Goal: Task Accomplishment & Management: Complete application form

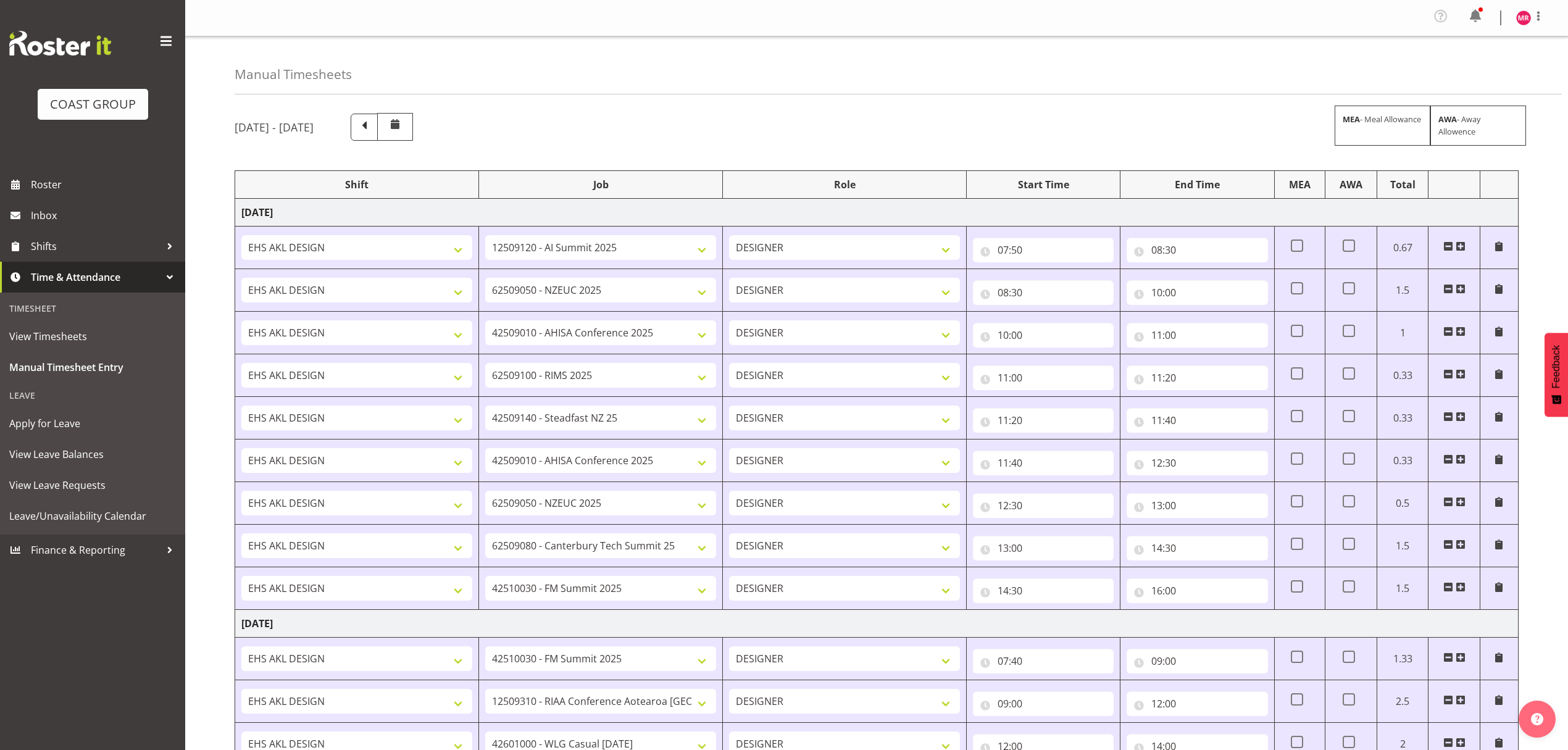
select select "1321"
select select "9449"
select select "1321"
select select "9204"
select select "1321"
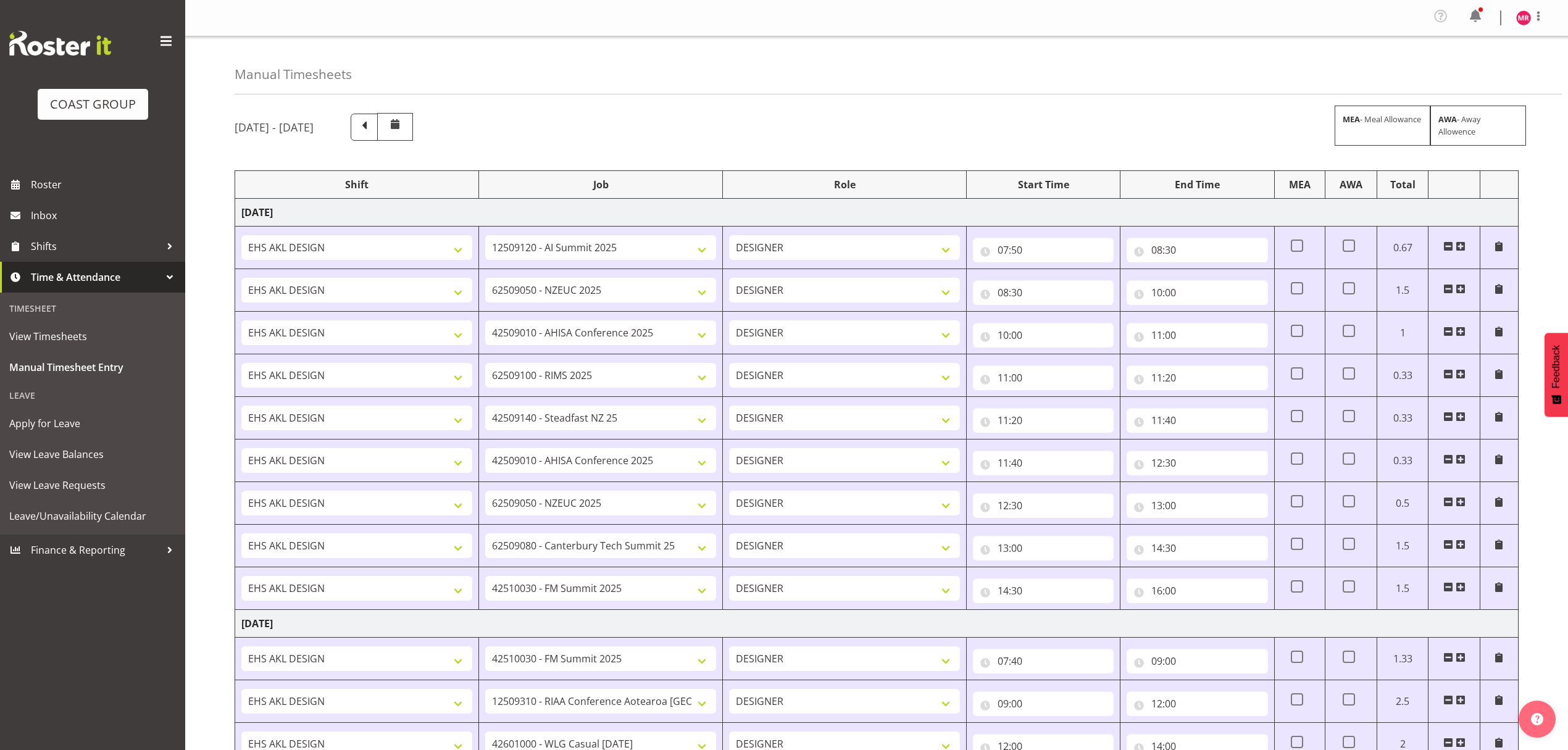
select select "8963"
select select "1321"
select select "9899"
select select "1321"
select select "10429"
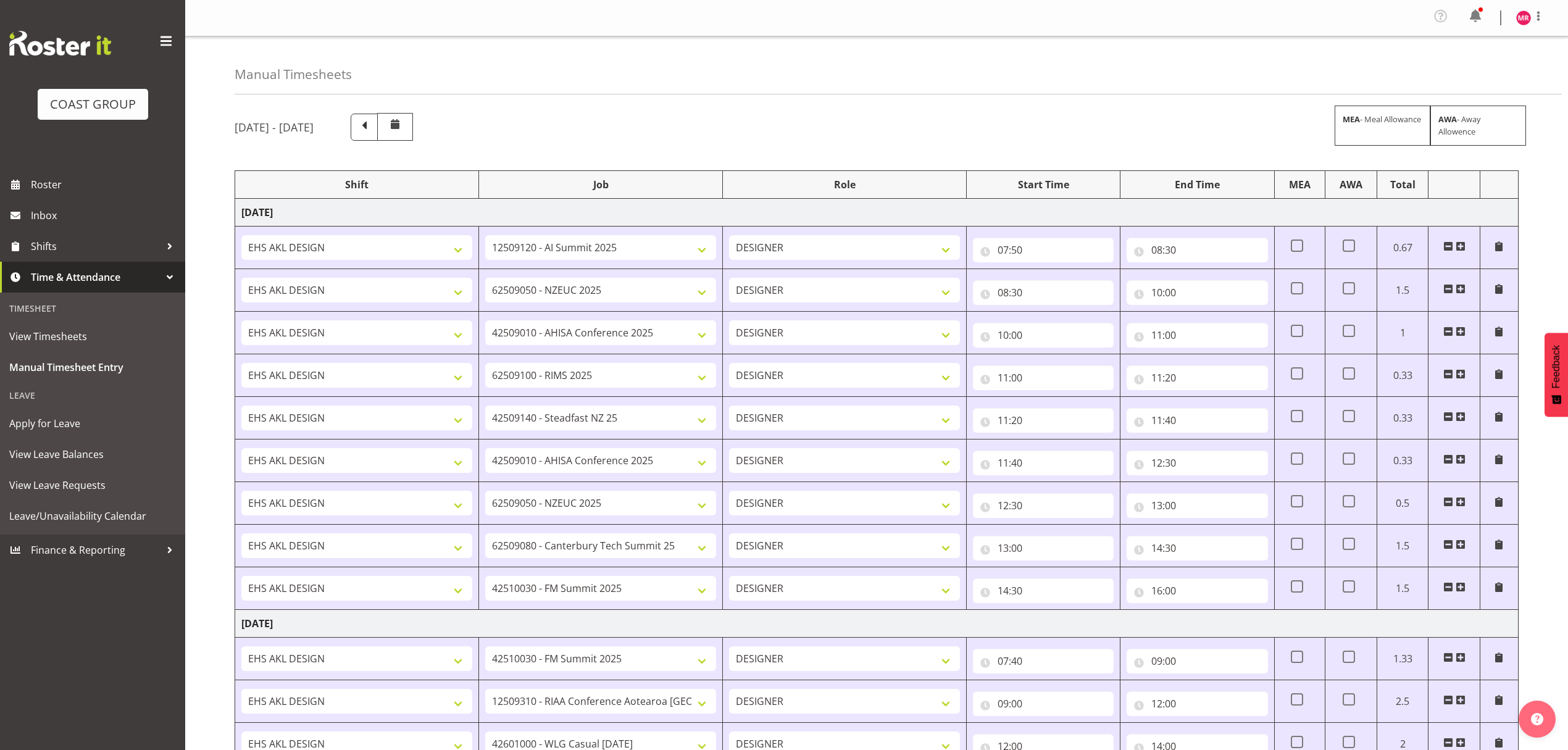
select select "1321"
select select "8963"
select select "1321"
select select "9204"
select select "1321"
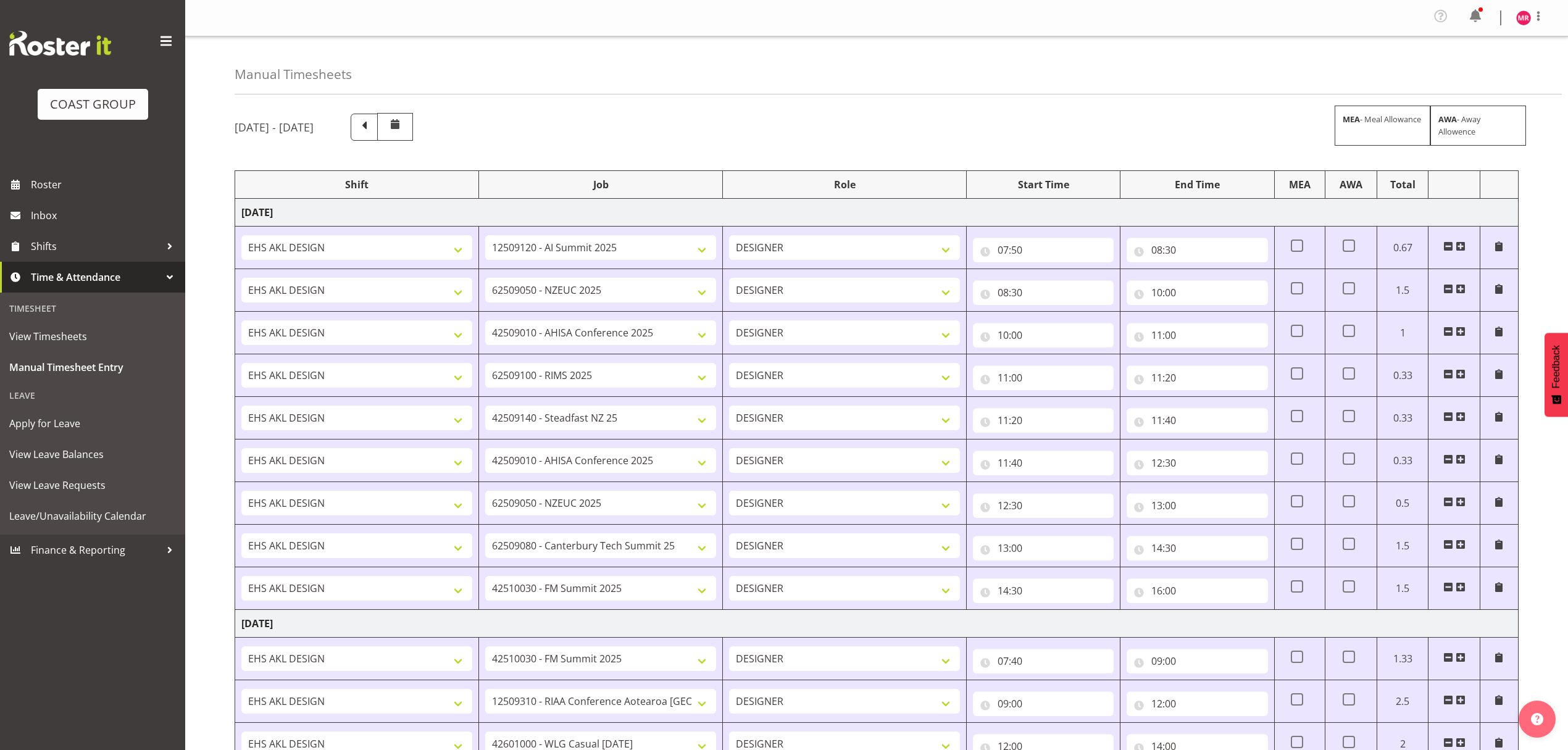
select select "9840"
select select "1321"
select select "9890"
select select "1321"
select select "9890"
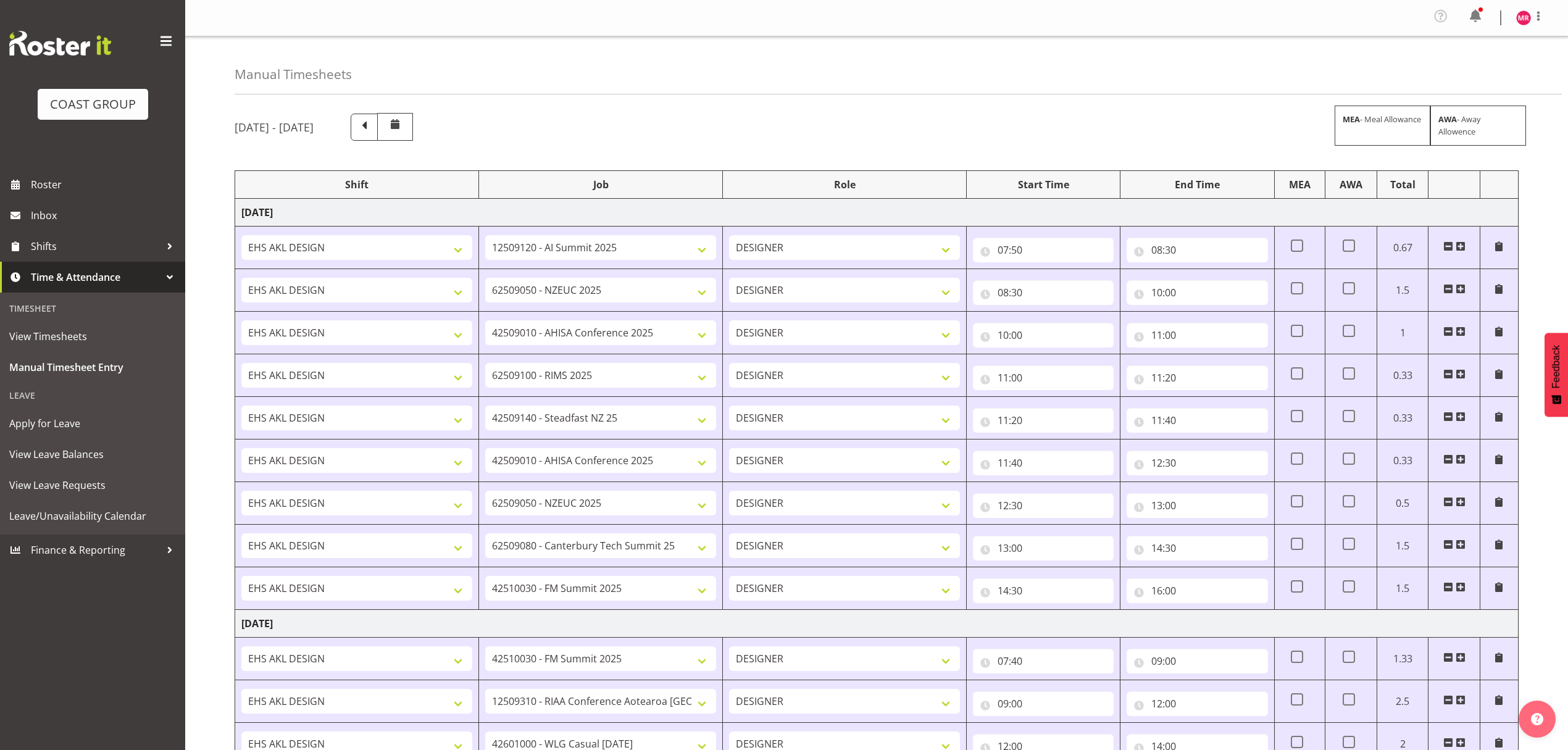
select select "1321"
select select "10407"
select select "1321"
select select "10332"
select select "1321"
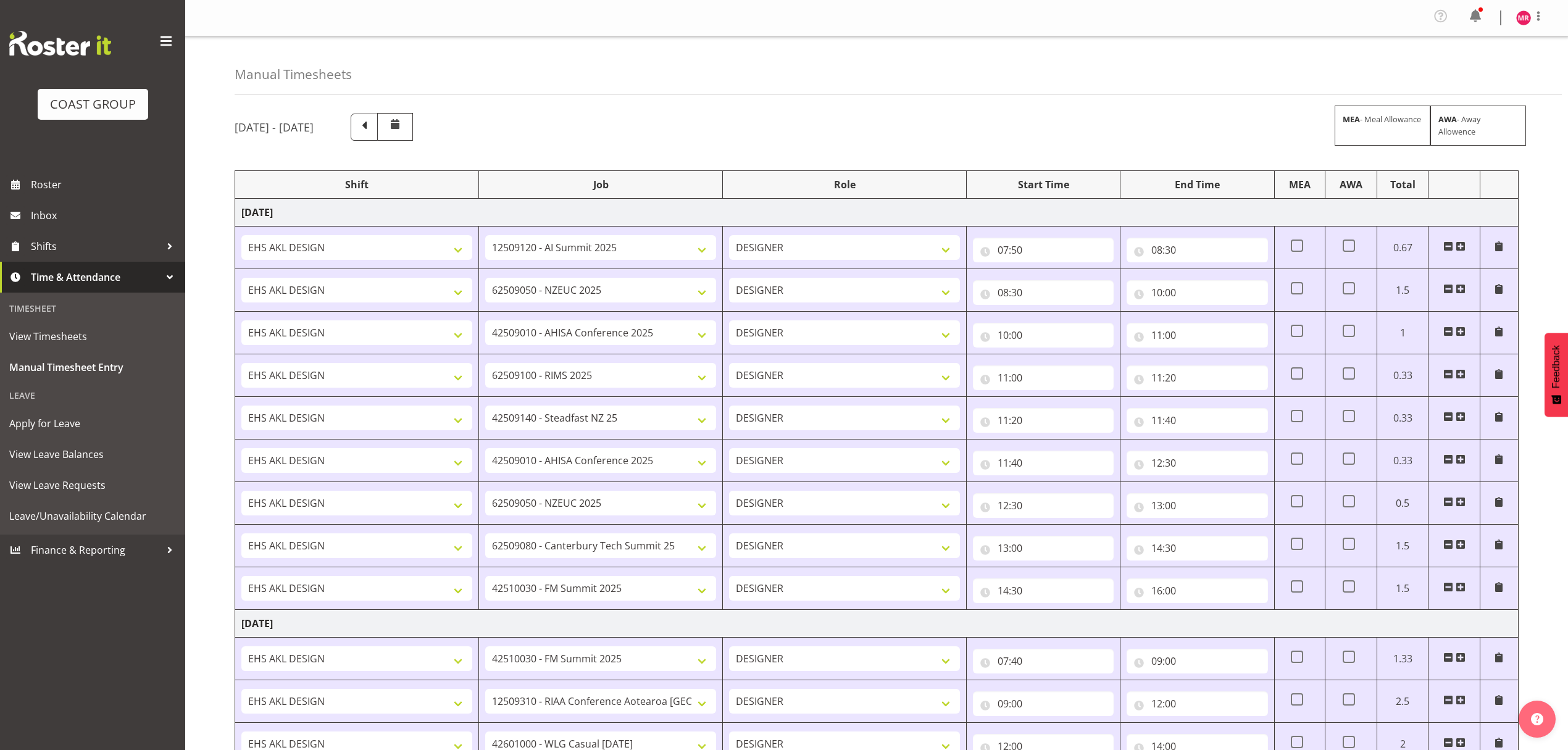
select select "8963"
select select "1321"
select select "8653"
select select "1321"
select select "10407"
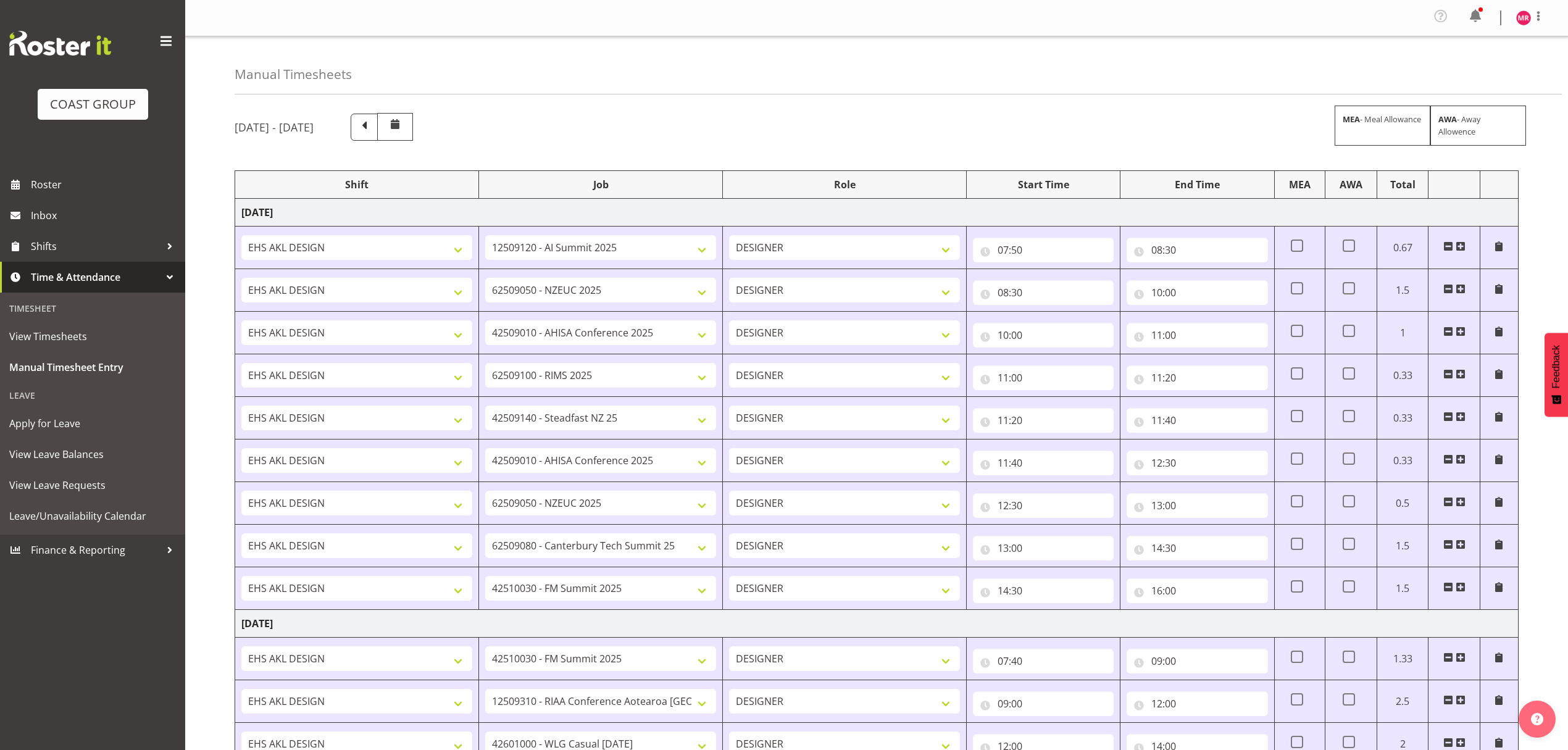
select select "1321"
select select "8963"
select select "1321"
select select "9890"
select select "1321"
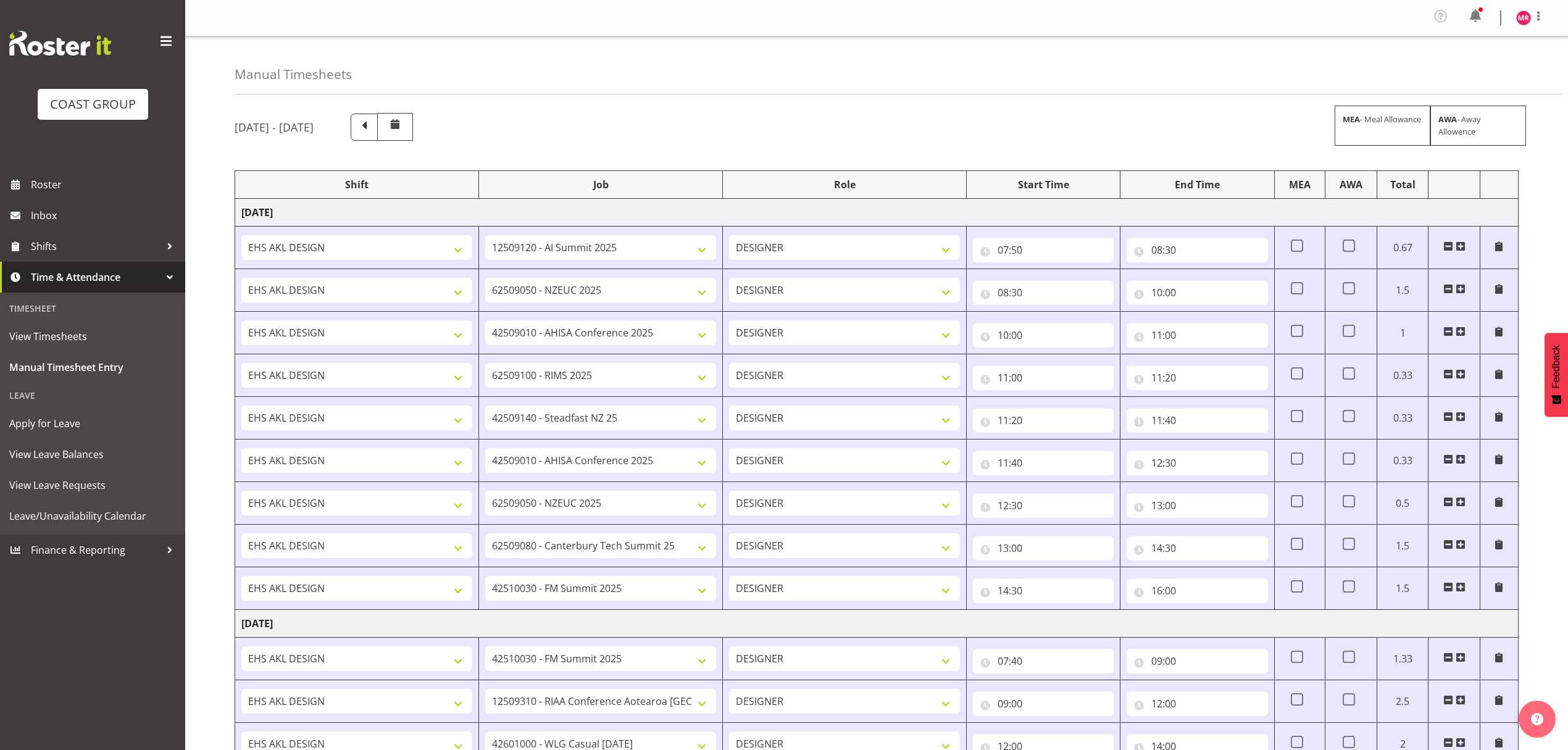
select select "8653"
select select "1321"
select select "10278"
select select "1321"
select select "9890"
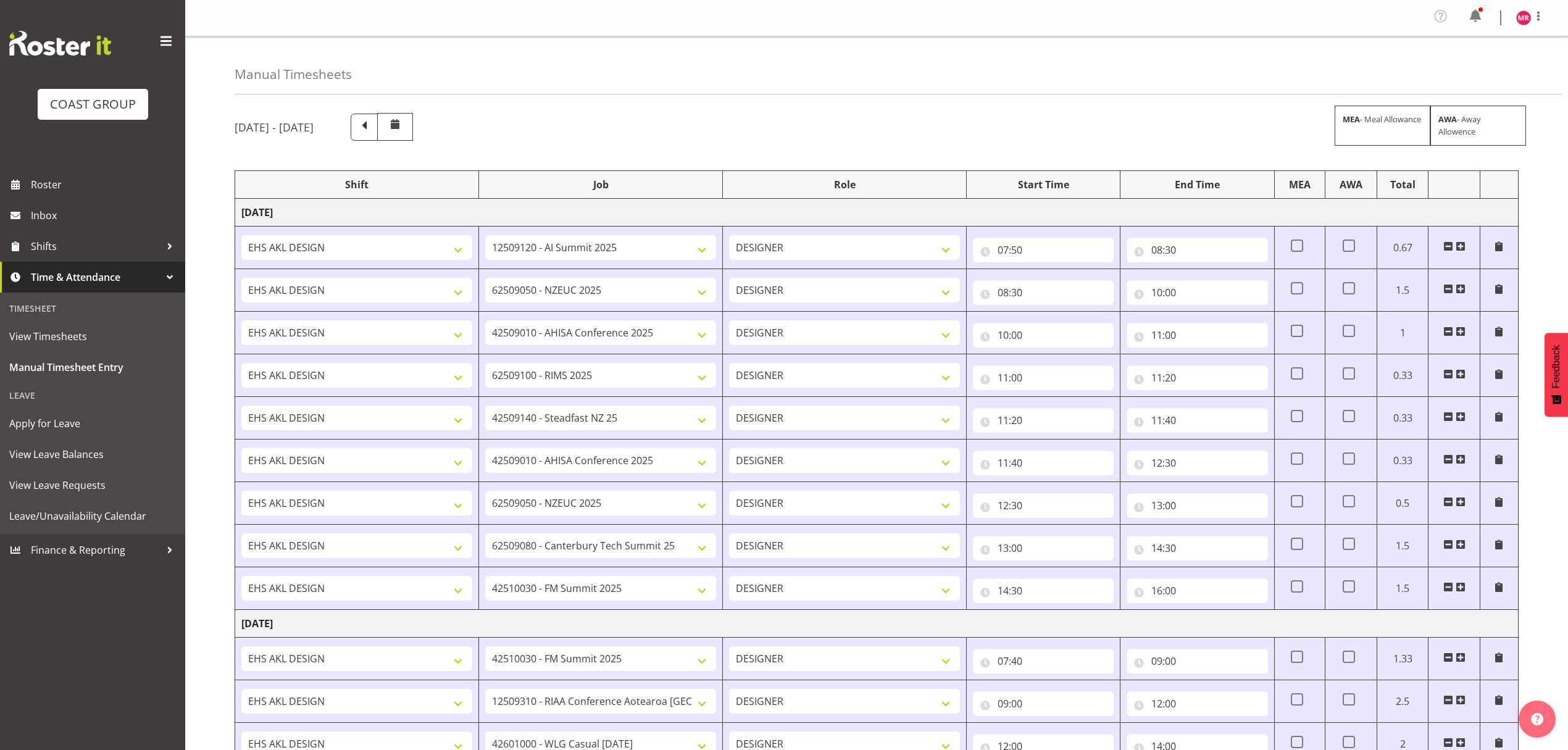
select select "1321"
select select "8653"
select select "1321"
select select "10407"
select select "1321"
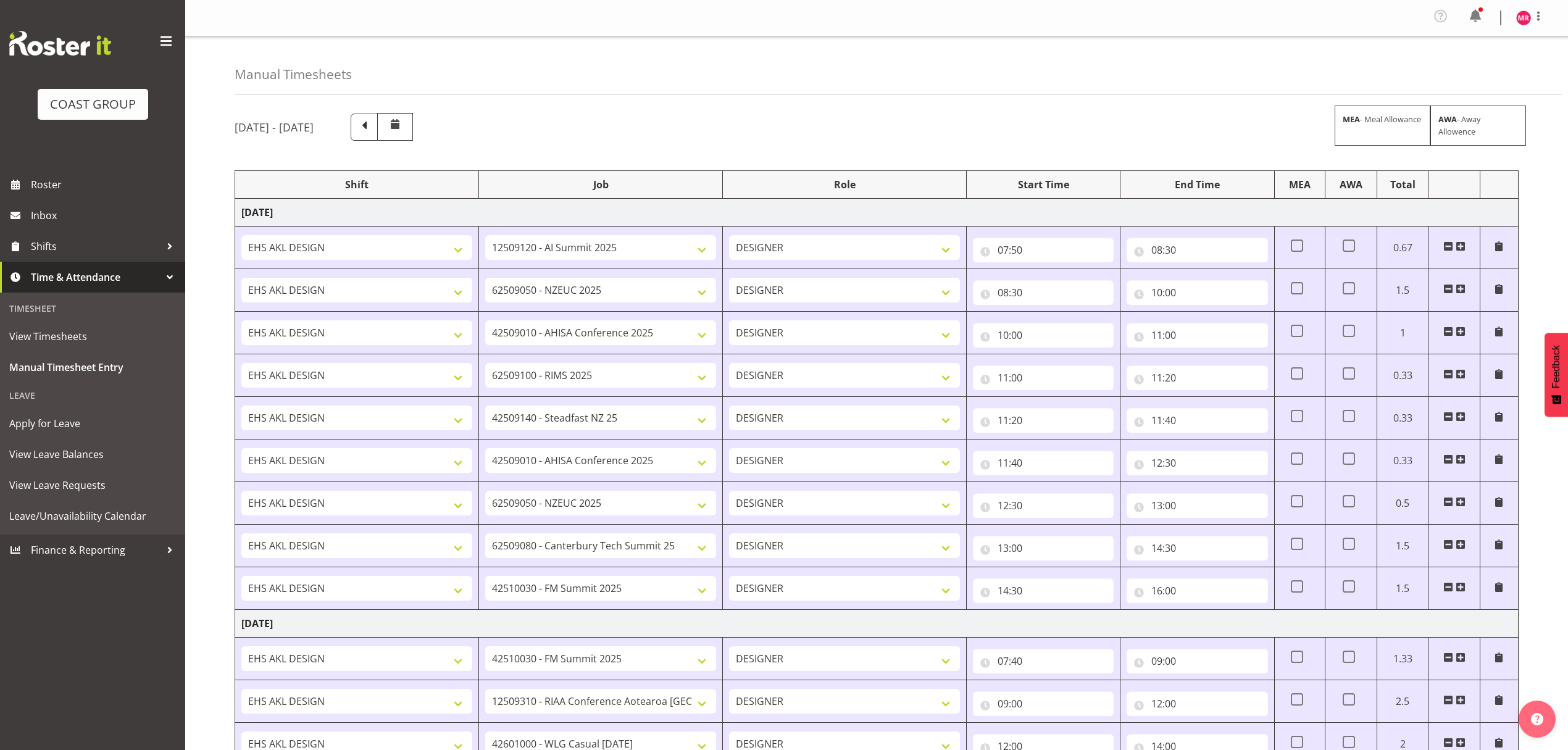
select select "10290"
select select "1321"
select select "9449"
select select "1321"
select select "9890"
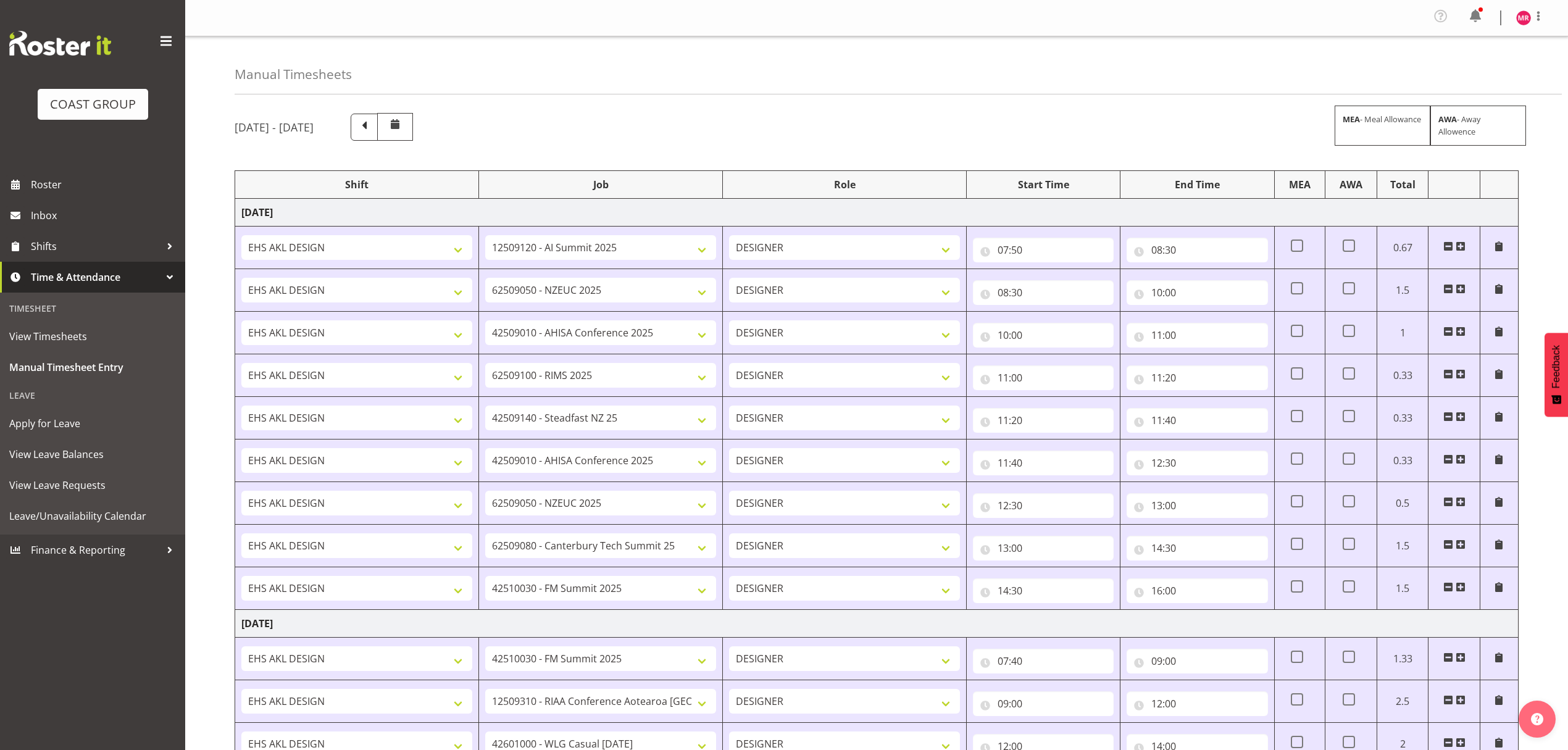
select select "1321"
select select "9235"
select select "1321"
select select "9410"
select select "1321"
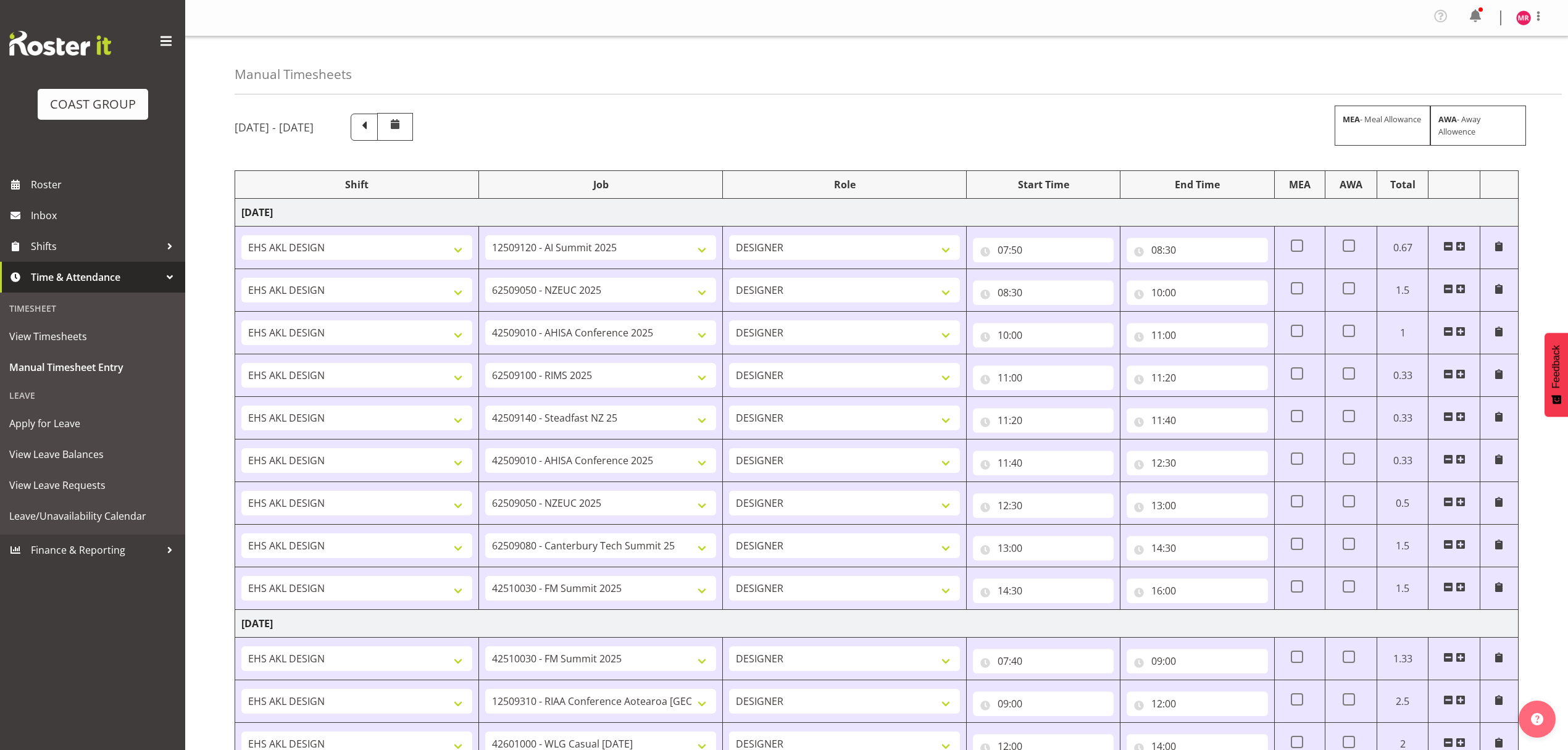
select select "10278"
select select "1321"
select select "10084"
select select "1321"
select select "9449"
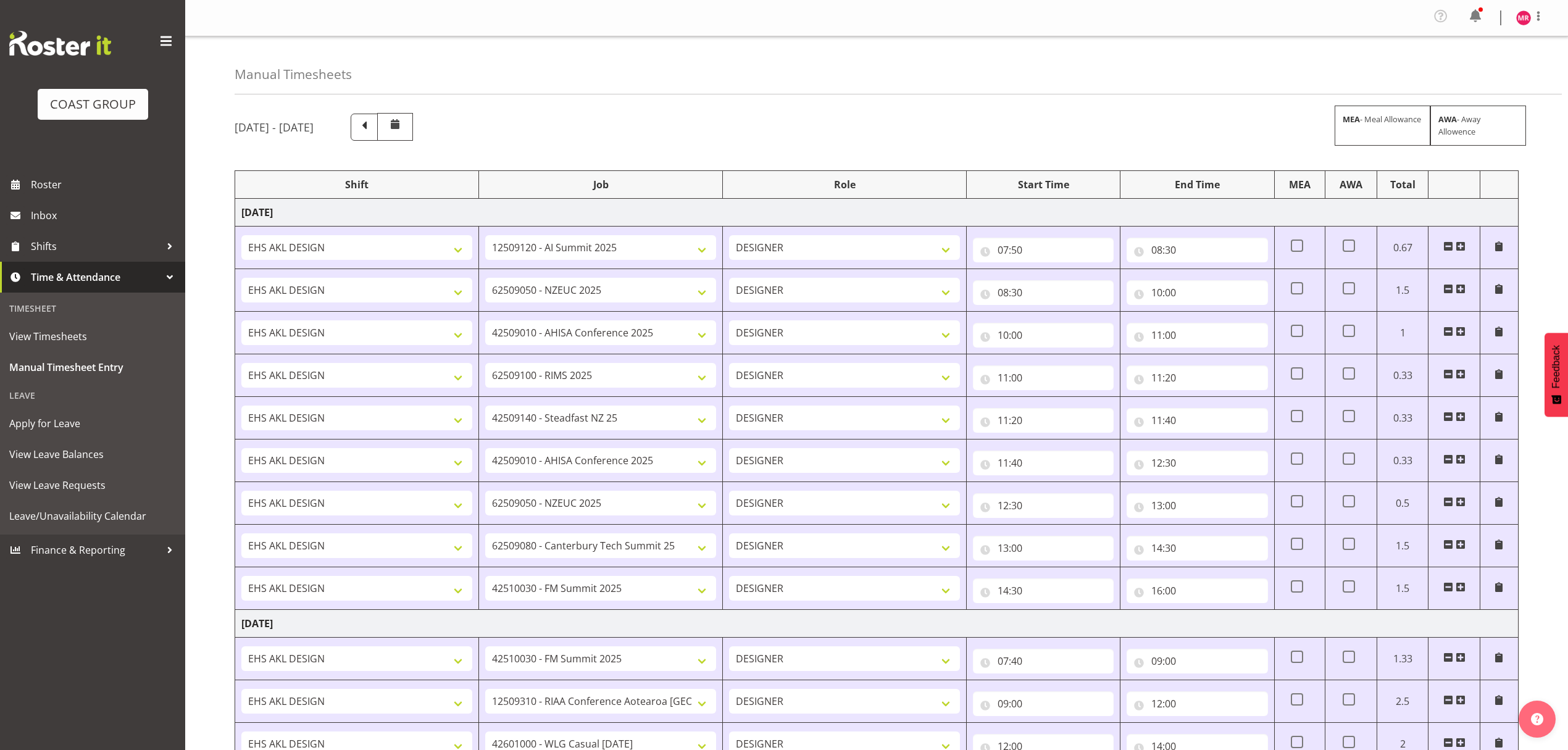
select select "1321"
select select "10290"
select select "1321"
select select "8653"
select select "1321"
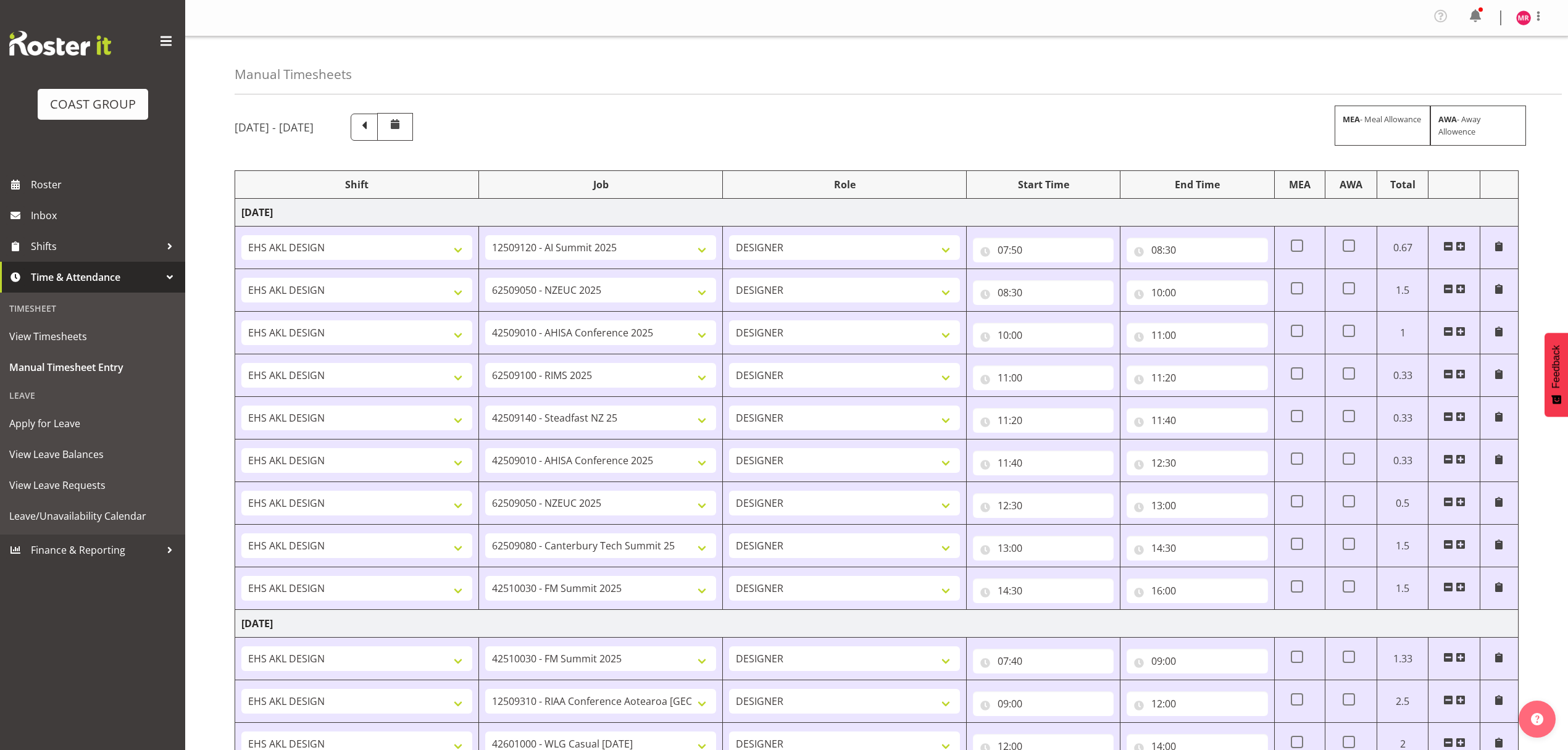
select select "9449"
select select "1321"
select select "9028"
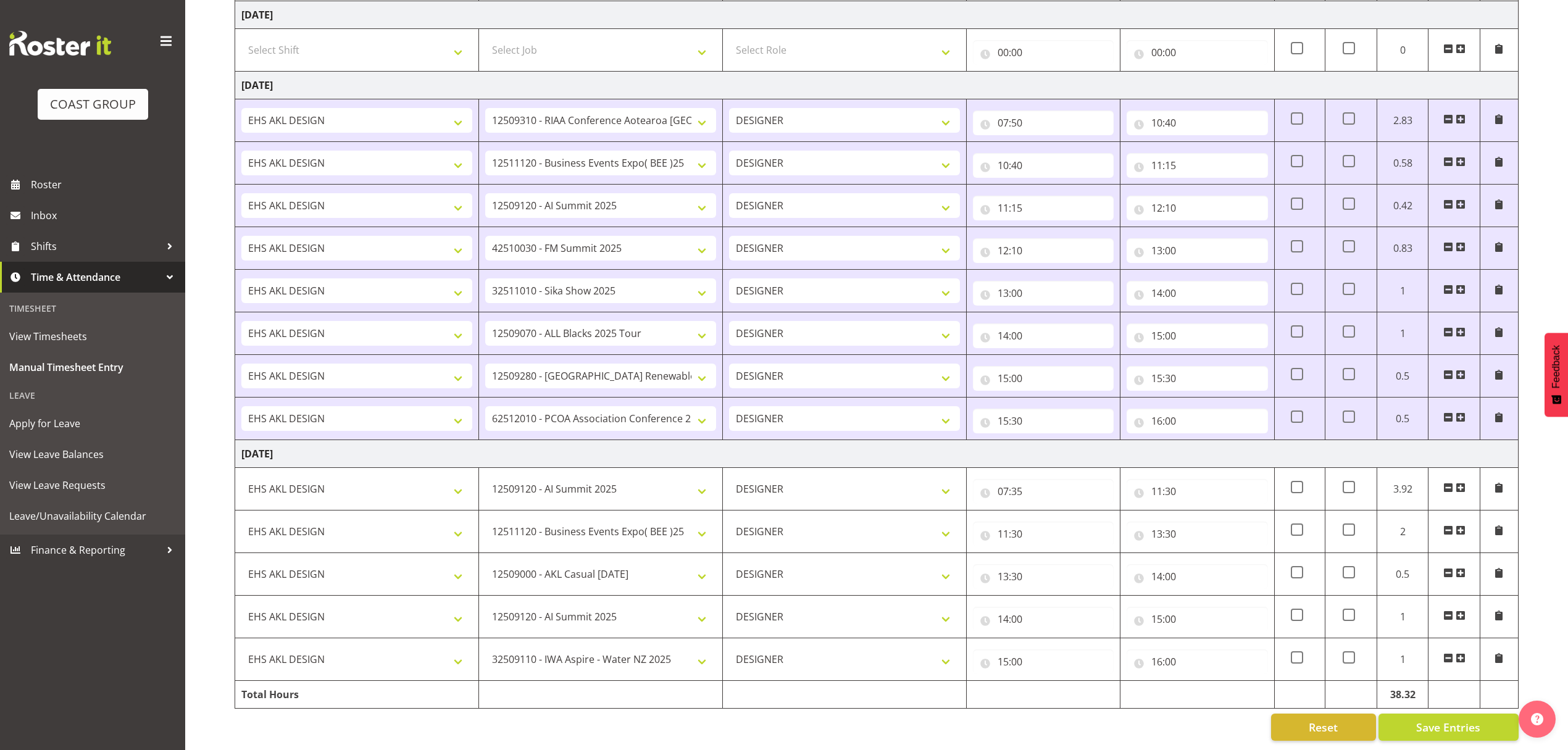
scroll to position [1249, 0]
click at [1456, 641] on td at bounding box center [1454, 660] width 51 height 43
click at [1461, 653] on span at bounding box center [1460, 658] width 10 height 10
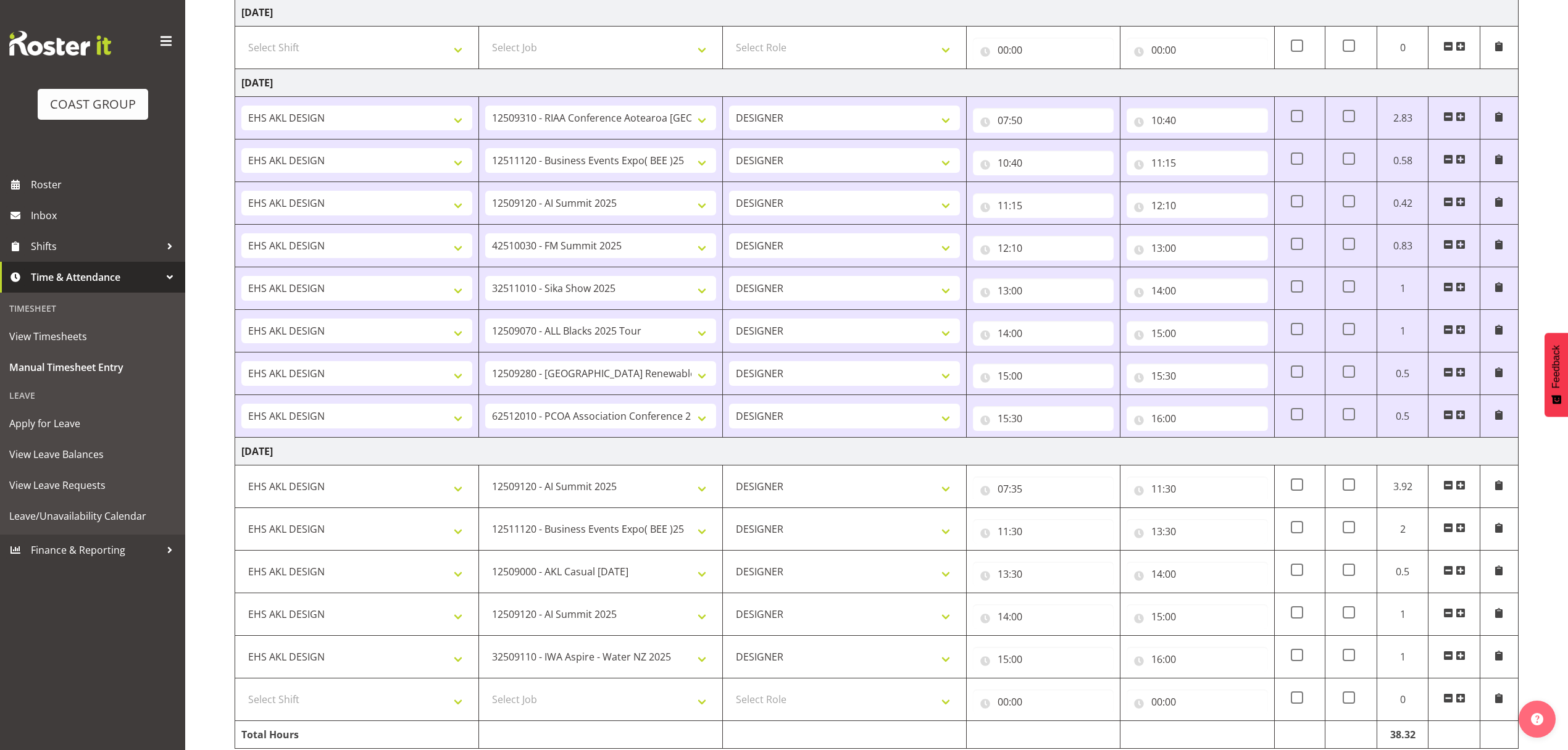
scroll to position [1291, 0]
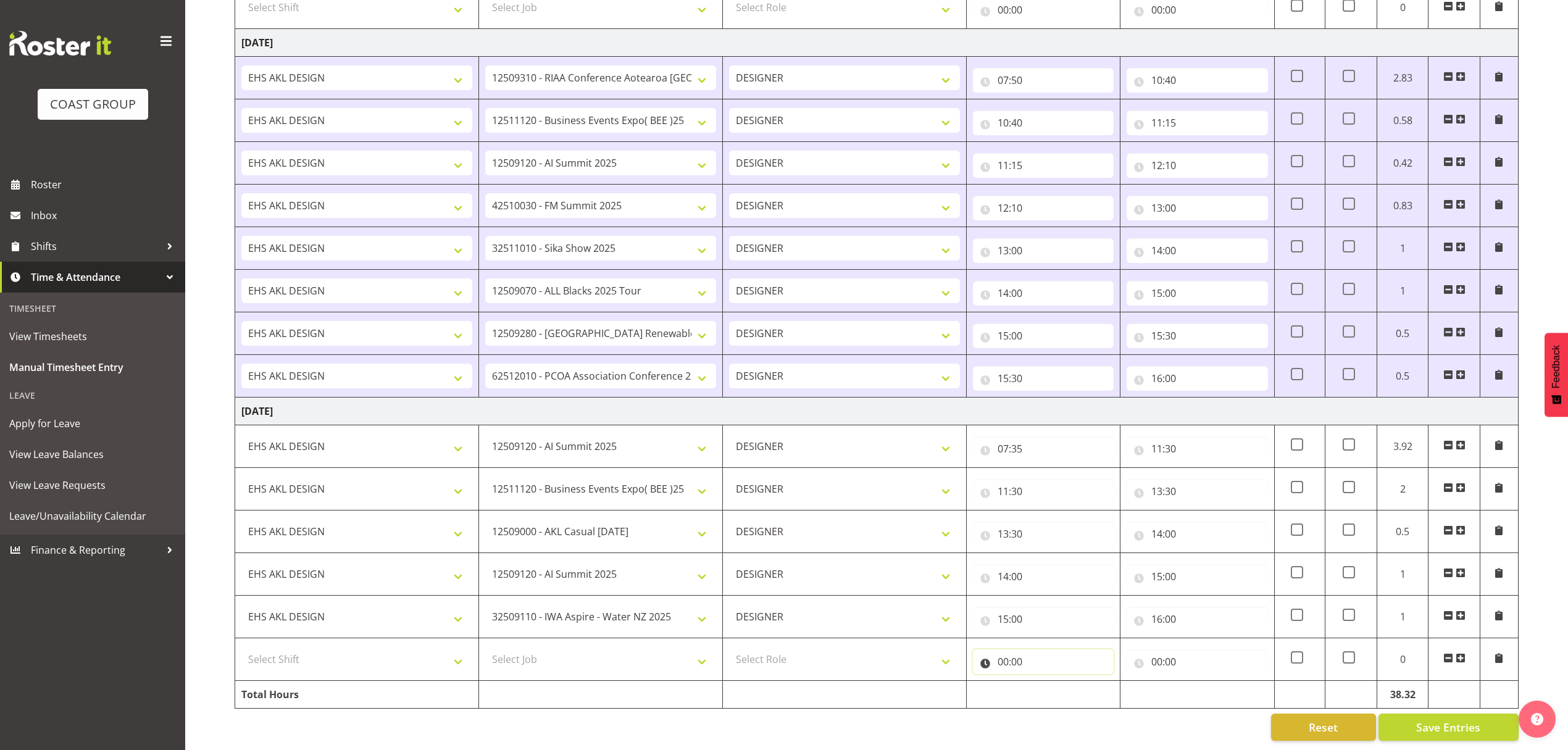
click at [1022, 653] on input "00:00" at bounding box center [1043, 662] width 141 height 25
click at [1051, 682] on select "00 01 02 03 04 05 06 07 08 09 10 11 12 13 14 15 16 17 18 19 20 21 22 23" at bounding box center [1057, 694] width 27 height 25
select select "19"
click at [1043, 682] on select "00 01 02 03 04 05 06 07 08 09 10 11 12 13 14 15 16 17 18 19 20 21 22 23" at bounding box center [1057, 694] width 27 height 25
type input "19:00"
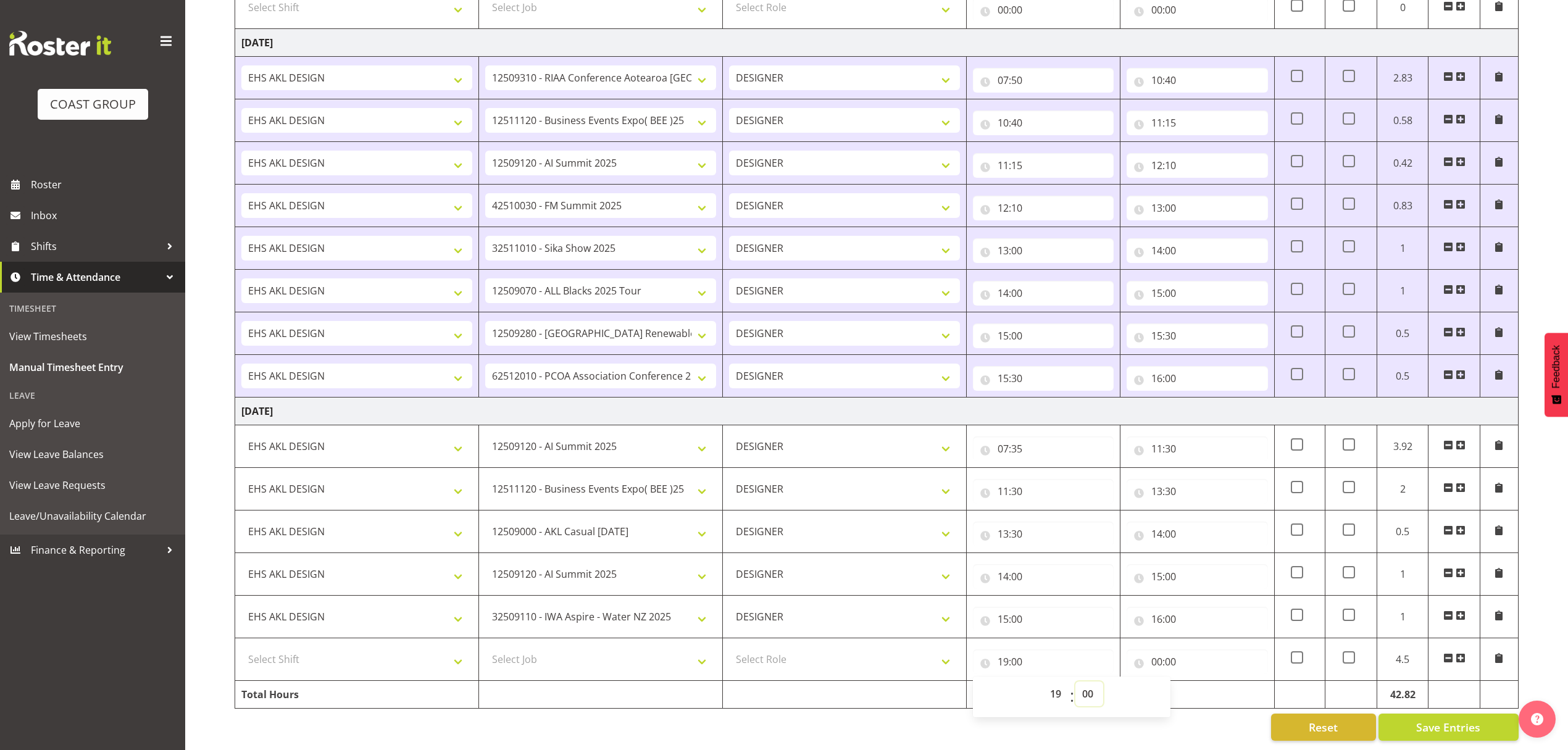
click at [1084, 683] on select "00 01 02 03 04 05 06 07 08 09 10 11 12 13 14 15 16 17 18 19 20 21 22 23 24 25 2…" at bounding box center [1089, 694] width 27 height 25
select select "30"
click at [1075, 682] on select "00 01 02 03 04 05 06 07 08 09 10 11 12 13 14 15 16 17 18 19 20 21 22 23 24 25 2…" at bounding box center [1089, 694] width 27 height 25
type input "19:30"
click at [1186, 657] on input "00:00" at bounding box center [1197, 662] width 141 height 25
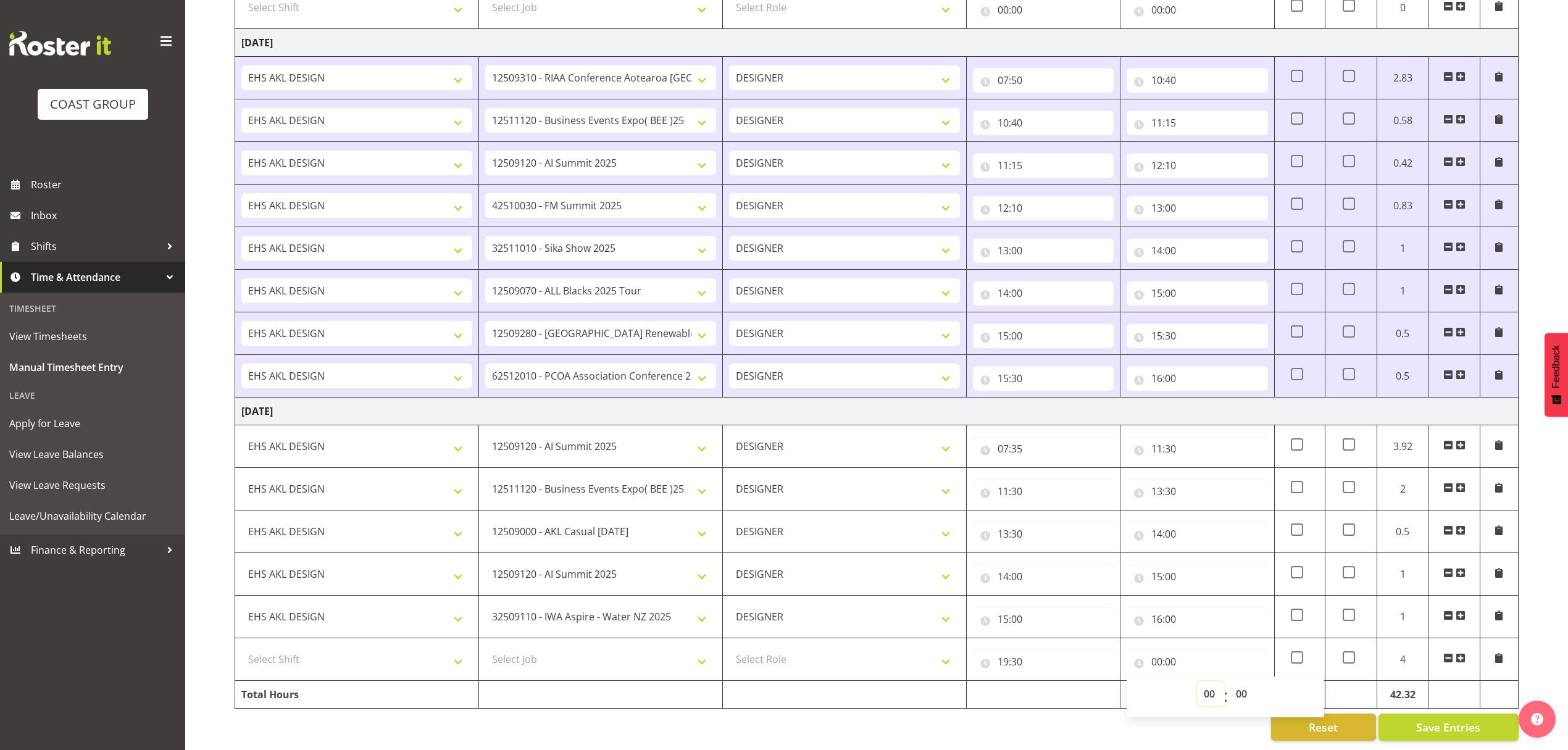
click at [1203, 682] on select "00 01 02 03 04 05 06 07 08 09 10 11 12 13 14 15 16 17 18 19 20 21 22 23" at bounding box center [1210, 694] width 27 height 25
select select "20"
click at [1197, 682] on select "00 01 02 03 04 05 06 07 08 09 10 11 12 13 14 15 16 17 18 19 20 21 22 23" at bounding box center [1210, 694] width 27 height 25
type input "20:00"
click at [814, 661] on td "Select Role DESIGNER" at bounding box center [844, 660] width 244 height 43
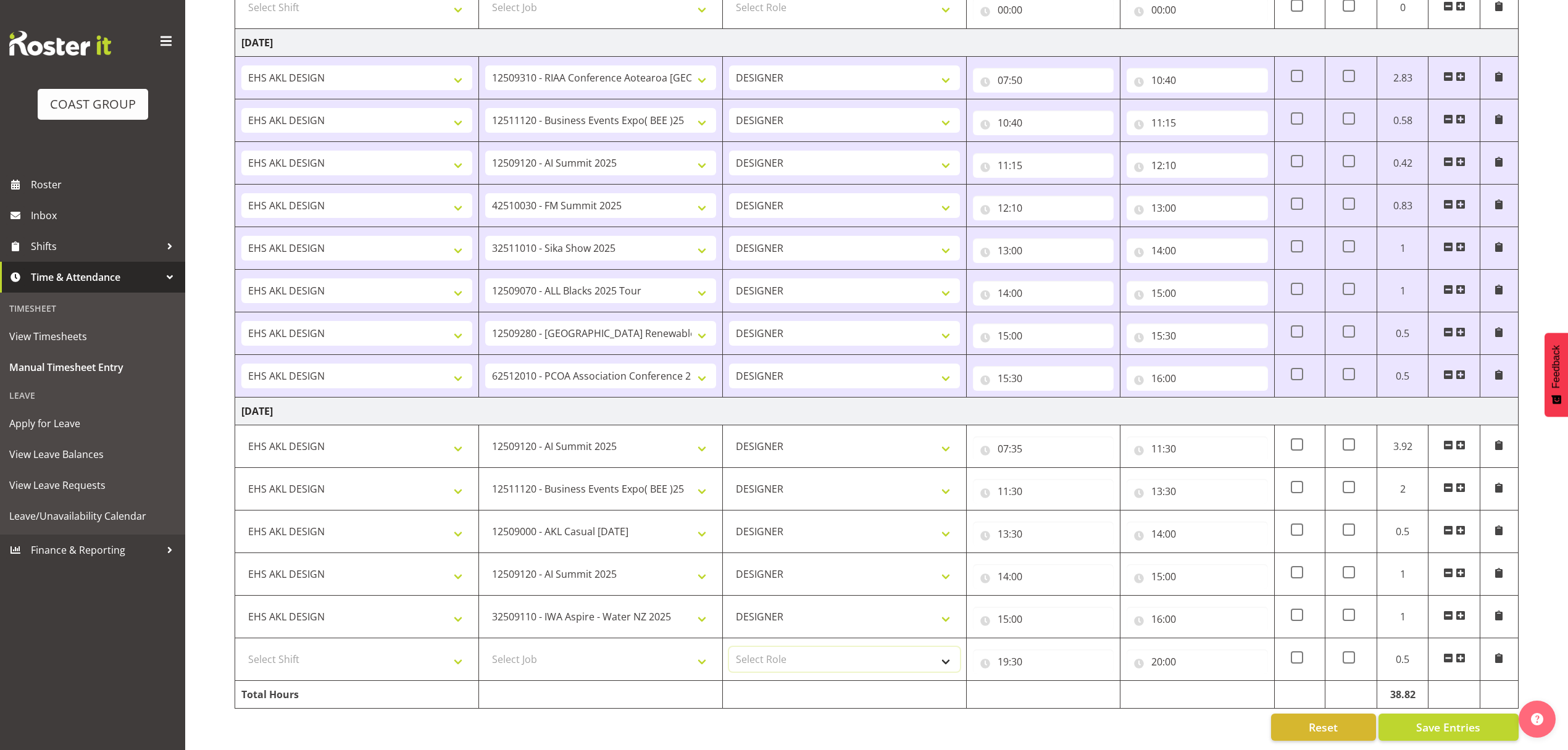
click at [811, 649] on select "Select Role DESIGNER" at bounding box center [844, 659] width 231 height 25
select select "215"
click at [729, 647] on select "Select Role DESIGNER" at bounding box center [844, 659] width 231 height 25
click at [639, 656] on select "Select Job 1 Carlton Events 1 [PERSON_NAME][GEOGRAPHIC_DATA] 1 [PERSON_NAME][GE…" at bounding box center [601, 659] width 231 height 25
select select "8653"
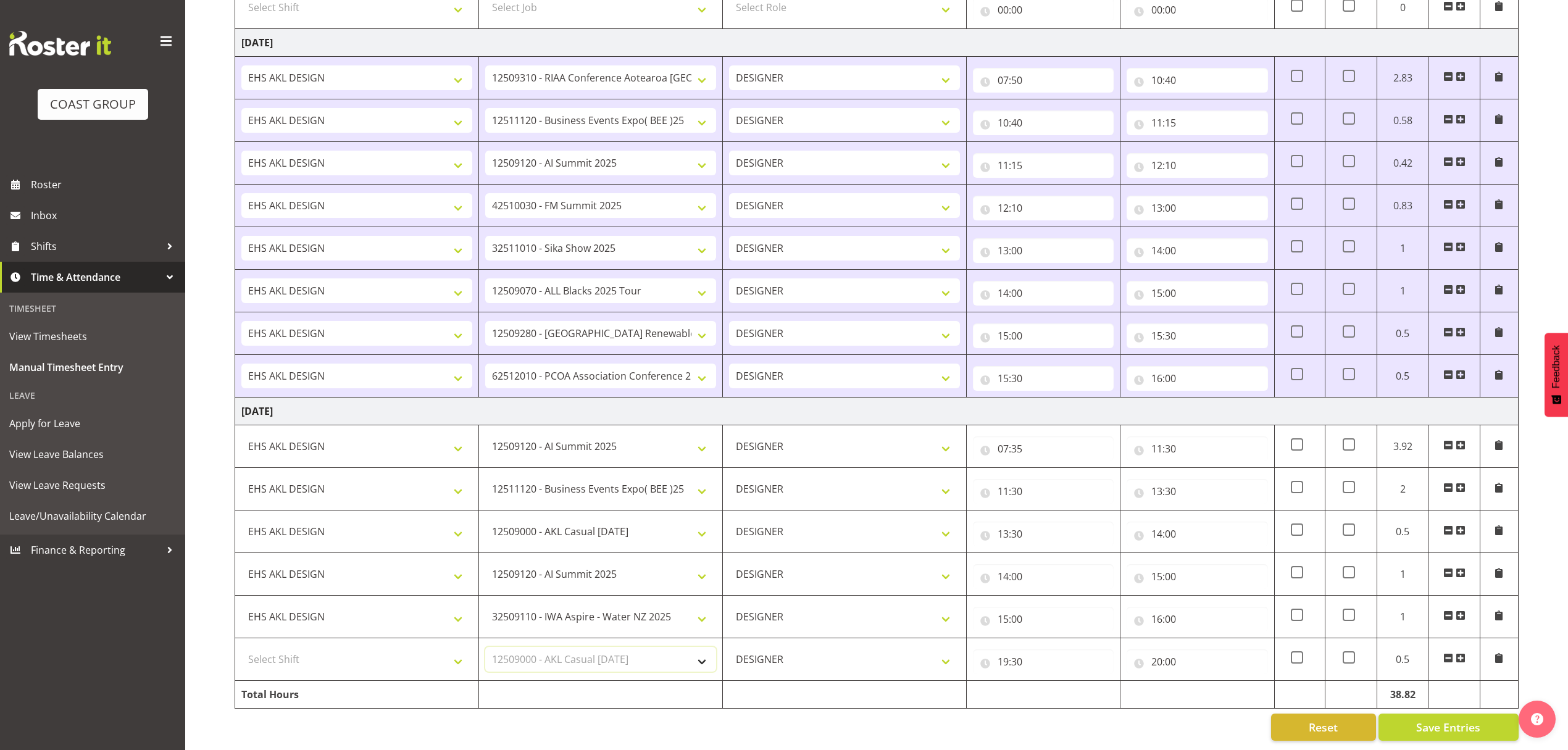
click at [485, 647] on select "Select Job 1 Carlton Events 1 [PERSON_NAME][GEOGRAPHIC_DATA] 1 [PERSON_NAME][GE…" at bounding box center [601, 659] width 231 height 25
click at [417, 647] on select "Select Shift D+B @ [PERSON_NAME] D+B Build D+B Build NZACA D+B Build Tech Day […" at bounding box center [357, 659] width 231 height 25
select select "1321"
click at [242, 647] on select "Select Shift D+B @ [PERSON_NAME] D+B Build D+B Build NZACA D+B Build Tech Day […" at bounding box center [357, 659] width 231 height 25
click at [1457, 721] on span "Save Entries" at bounding box center [1449, 727] width 65 height 16
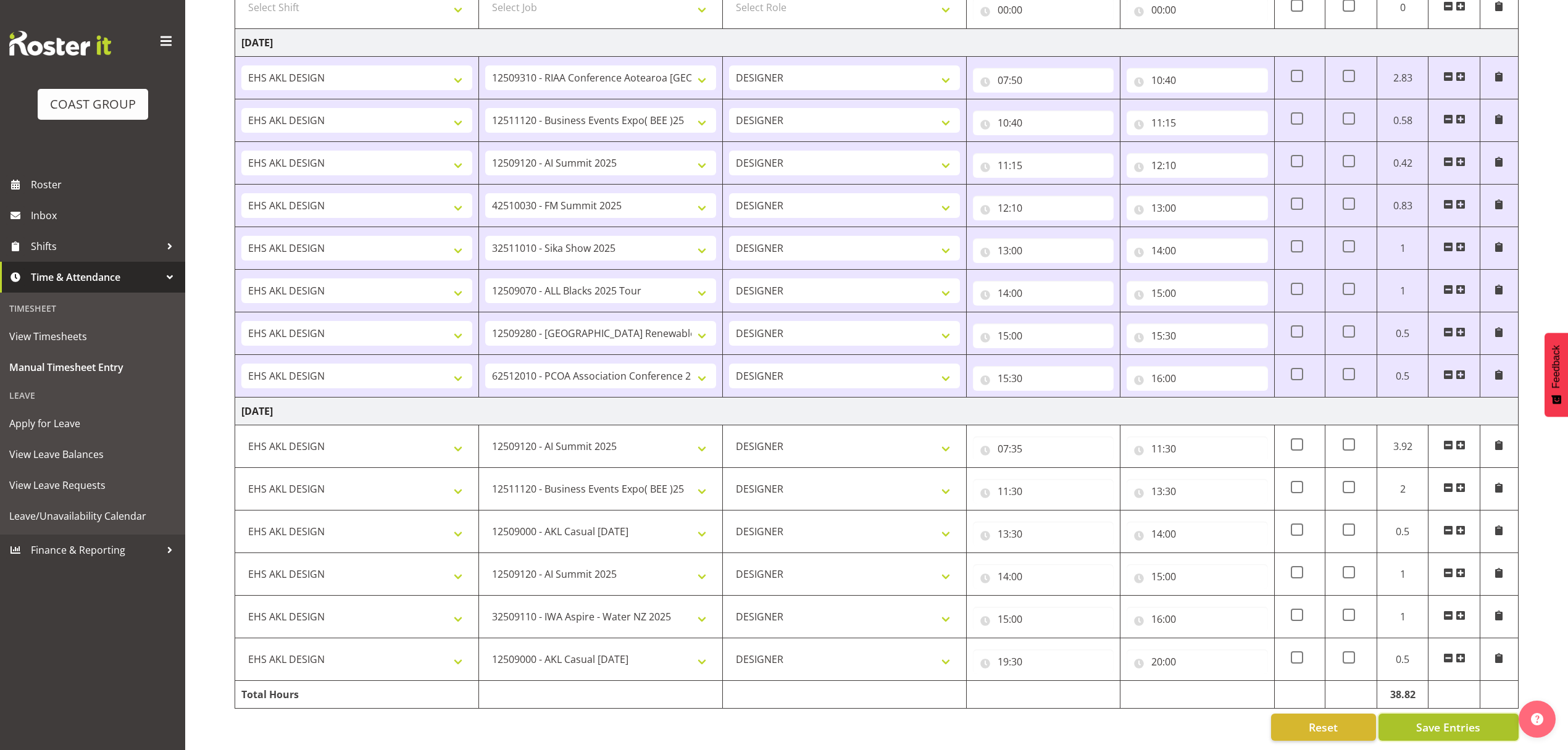
click at [1429, 719] on span "Save Entries" at bounding box center [1449, 727] width 65 height 16
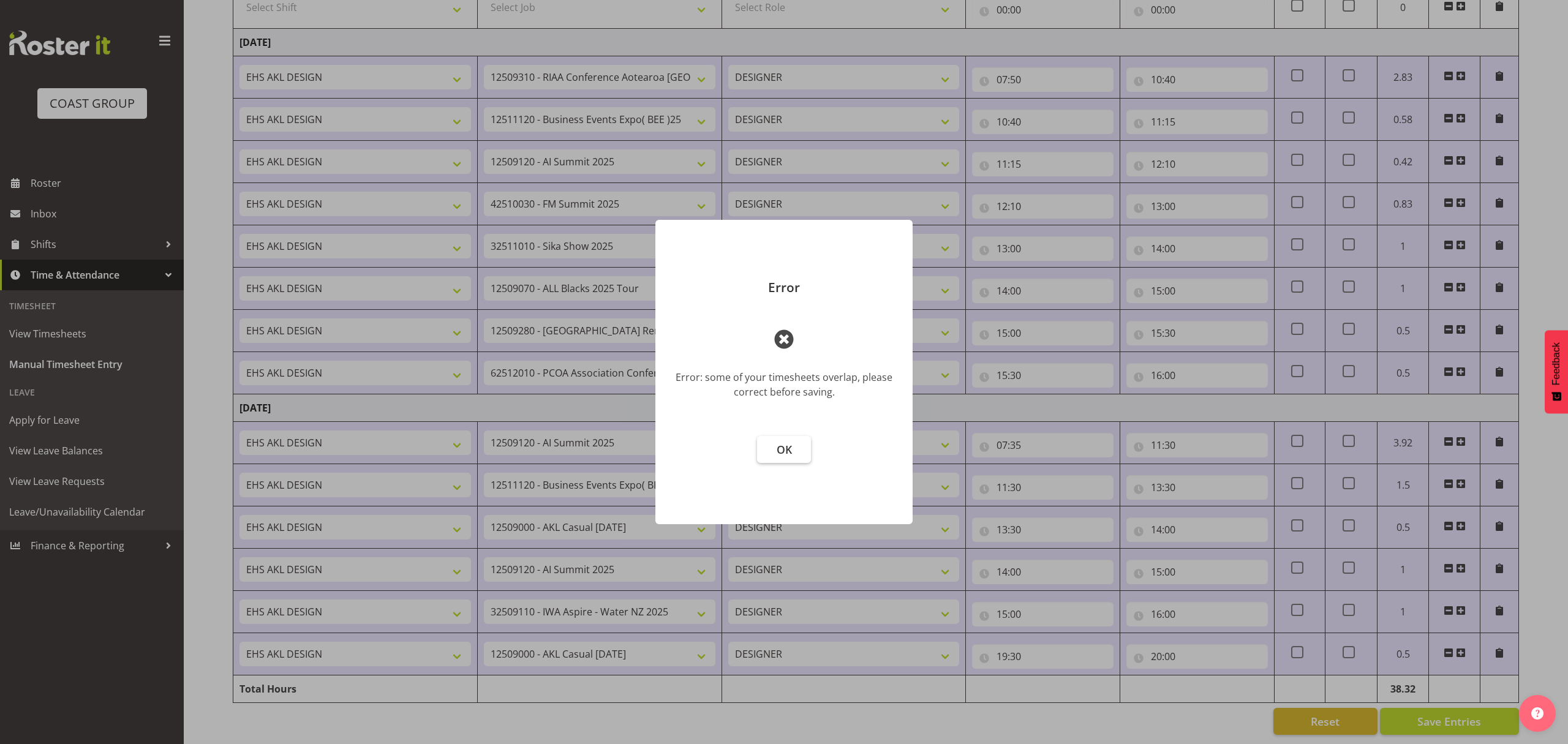
click at [773, 459] on button "OK" at bounding box center [783, 450] width 54 height 27
